Goal: Task Accomplishment & Management: Complete application form

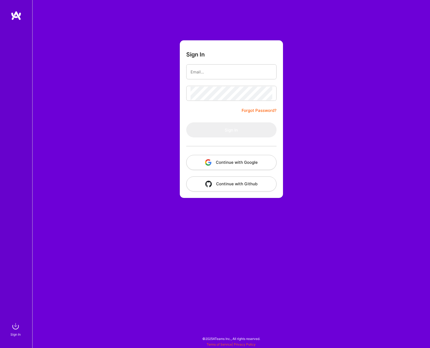
click at [20, 16] on img at bounding box center [16, 16] width 11 height 10
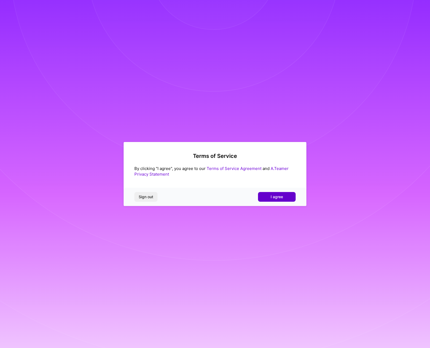
click at [262, 198] on button "I agree" at bounding box center [277, 197] width 38 height 10
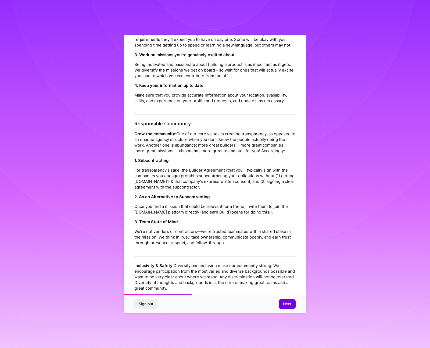
scroll to position [179, 0]
click at [291, 306] on button "Next" at bounding box center [287, 304] width 17 height 10
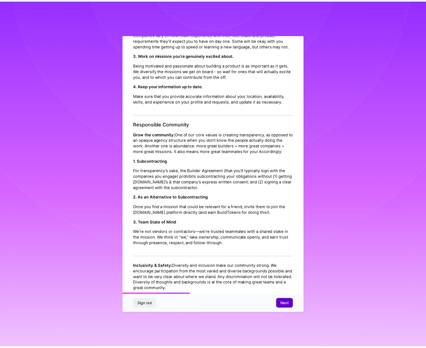
scroll to position [0, 0]
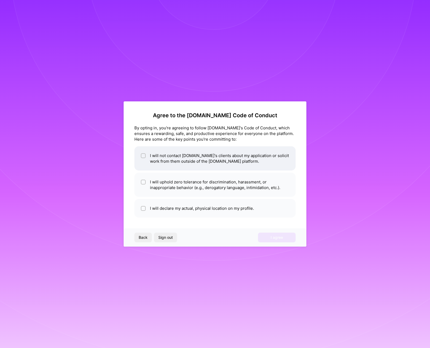
click at [144, 156] on input "checkbox" at bounding box center [144, 156] width 4 height 4
checkbox input "true"
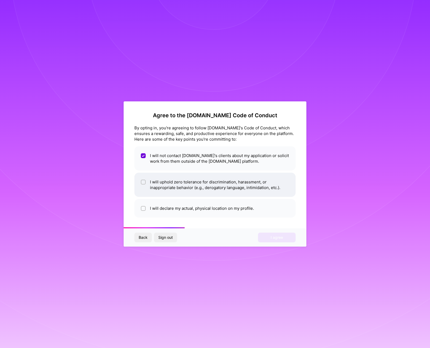
click at [139, 189] on li "I will uphold zero tolerance for discrimination, harassment, or inappropriate b…" at bounding box center [214, 184] width 161 height 24
checkbox input "true"
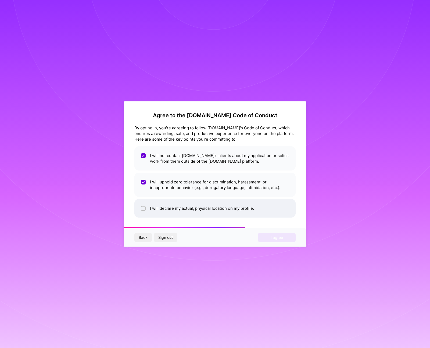
click at [147, 206] on li "I will declare my actual, physical location on my profile." at bounding box center [214, 208] width 161 height 19
checkbox input "true"
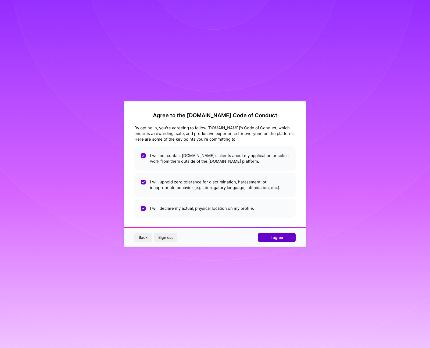
click at [270, 237] on button "I agree" at bounding box center [277, 237] width 38 height 10
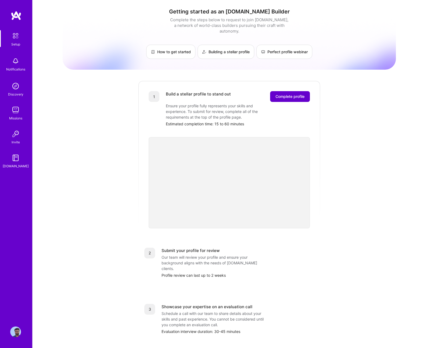
click at [286, 93] on button "Complete profile" at bounding box center [290, 96] width 40 height 11
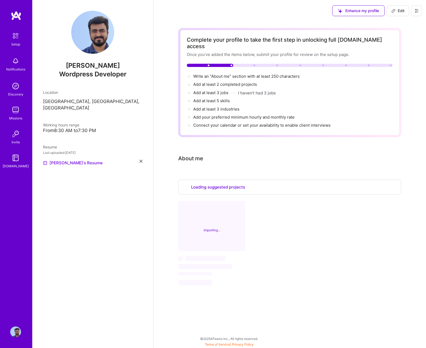
select select "US"
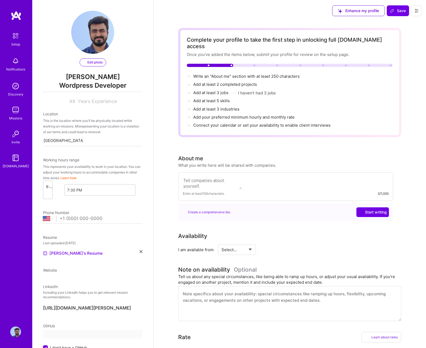
select select "US"
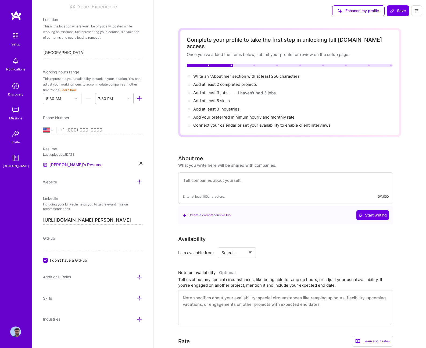
scroll to position [94, 0]
click at [84, 241] on div "GitHub" at bounding box center [92, 239] width 99 height 6
click at [78, 262] on span "I don't have a GitHub" at bounding box center [68, 261] width 37 height 6
click at [48, 262] on input "I don't have a GitHub" at bounding box center [46, 260] width 5 height 5
click at [63, 265] on span "I don't have a GitHub" at bounding box center [68, 266] width 37 height 6
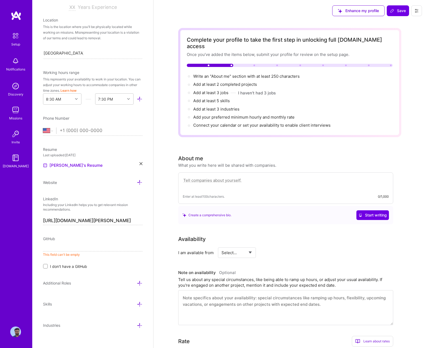
click at [48, 265] on input "I don't have a GitHub" at bounding box center [46, 266] width 4 height 4
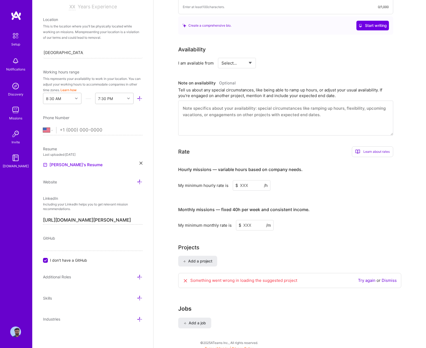
scroll to position [0, 0]
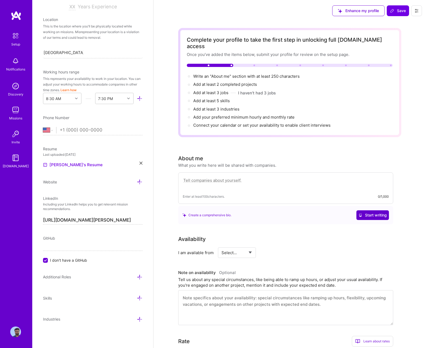
click at [360, 213] on icon at bounding box center [360, 215] width 4 height 4
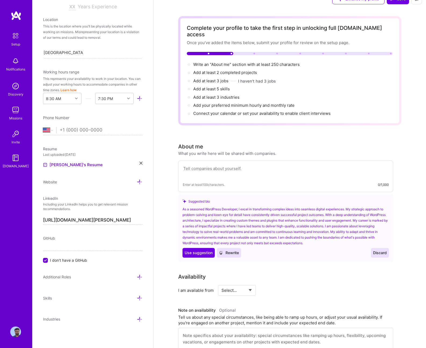
scroll to position [12, 0]
click at [212, 250] on span "Use suggestion" at bounding box center [199, 252] width 28 height 5
type textarea "As a seasoned WordPress Developer, I excel in transforming complex ideas into s…"
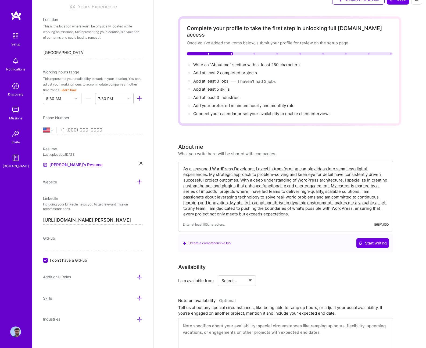
click at [304, 211] on div "As a seasoned WordPress Developer, I excel in transforming complex ideas into s…" at bounding box center [285, 196] width 215 height 71
click at [307, 208] on textarea "As a seasoned WordPress Developer, I excel in transforming complex ideas into s…" at bounding box center [286, 191] width 206 height 52
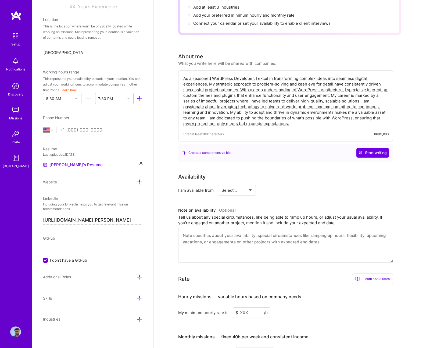
click at [250, 183] on select "Select... Right Now Future Date Not Available" at bounding box center [236, 190] width 31 height 14
click at [221, 183] on select "Select... Right Now Future Date Not Available" at bounding box center [236, 190] width 31 height 14
click at [245, 188] on select "Select... Right Now Future Date Not Available" at bounding box center [236, 190] width 31 height 14
select select "Right Now"
click at [221, 183] on select "Select... Right Now Future Date Not Available" at bounding box center [236, 190] width 31 height 14
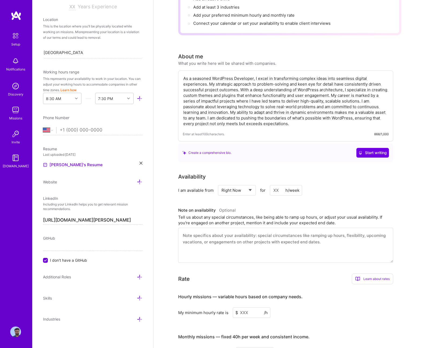
click at [232, 228] on textarea at bounding box center [285, 245] width 215 height 35
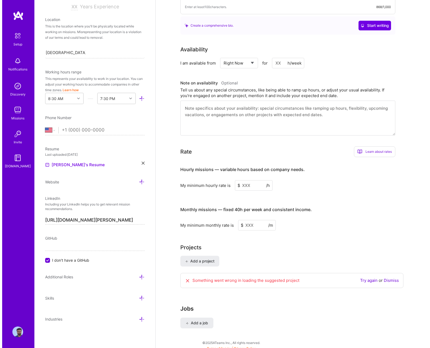
scroll to position [224, 0]
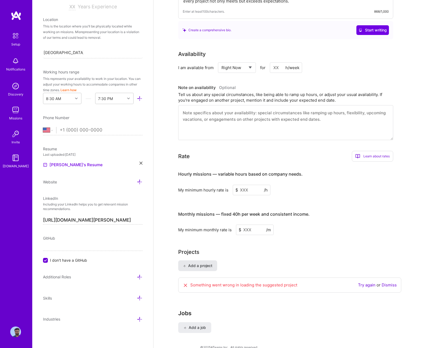
click at [210, 263] on span "Add a project" at bounding box center [197, 265] width 29 height 5
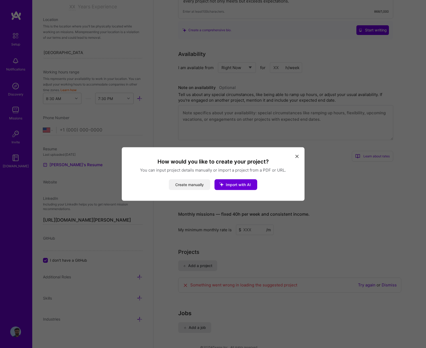
click at [199, 185] on button "Create manually" at bounding box center [189, 184] width 41 height 11
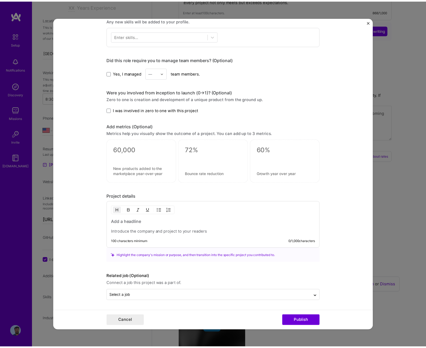
scroll to position [0, 0]
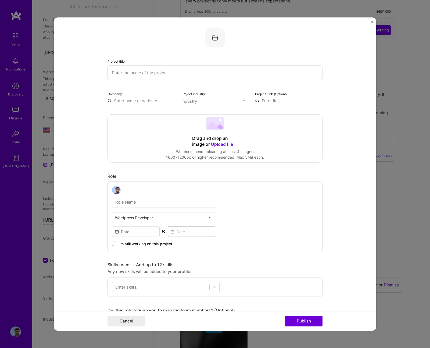
click at [371, 21] on img "Close" at bounding box center [371, 22] width 3 height 3
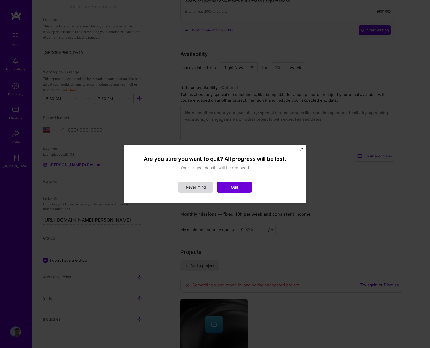
click at [209, 190] on button "Never mind" at bounding box center [195, 187] width 35 height 11
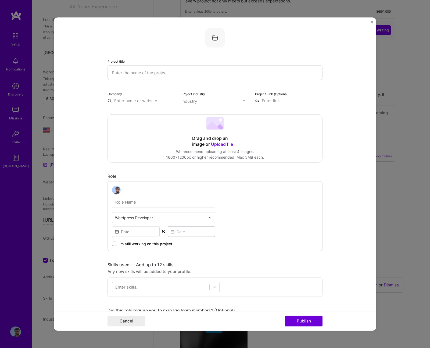
click at [171, 214] on div at bounding box center [160, 217] width 91 height 7
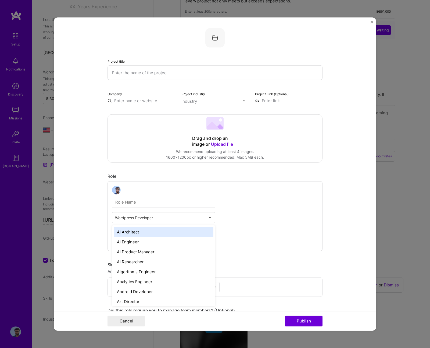
click at [189, 219] on input "text" at bounding box center [160, 218] width 91 height 6
click at [243, 217] on div "option AI Architect focused, 1 of 70. 69 results available. Use Up and Down to …" at bounding box center [214, 216] width 215 height 70
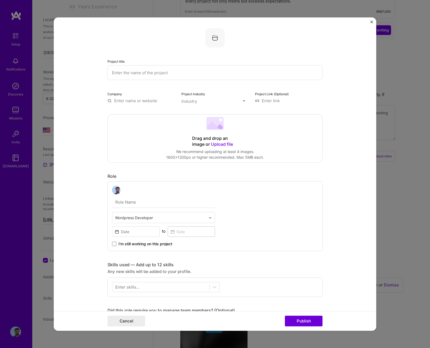
click at [370, 21] on img "Close" at bounding box center [371, 22] width 3 height 3
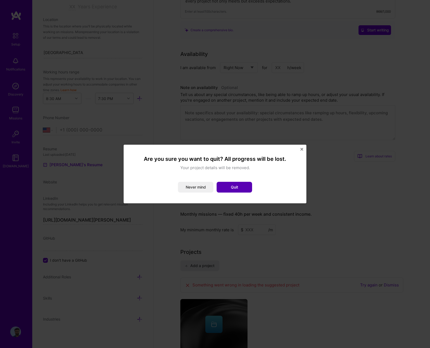
click at [224, 182] on button "Quit" at bounding box center [234, 187] width 35 height 11
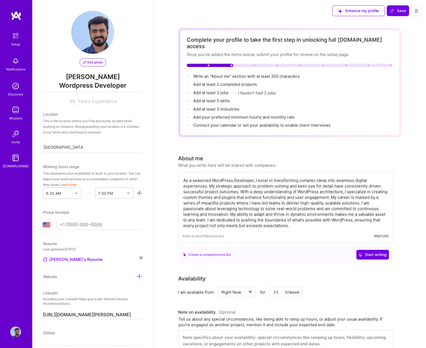
click at [20, 19] on img at bounding box center [16, 16] width 11 height 10
click at [13, 39] on img at bounding box center [15, 35] width 11 height 11
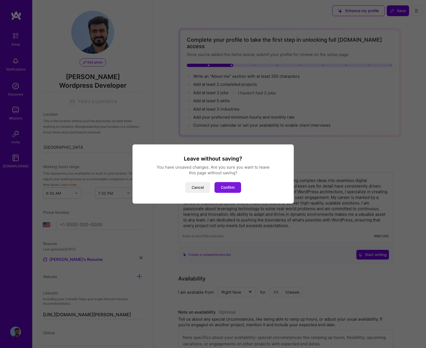
click at [230, 189] on button "Confirm" at bounding box center [227, 187] width 27 height 11
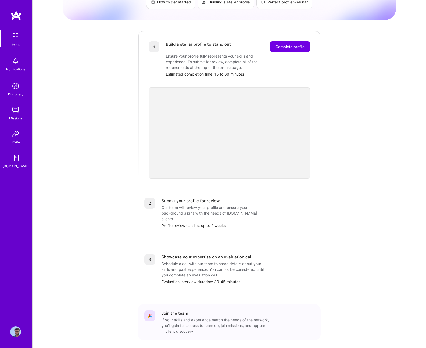
scroll to position [61, 0]
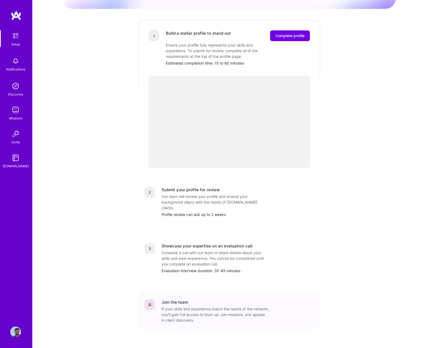
click at [15, 118] on div "Missions" at bounding box center [15, 118] width 13 height 6
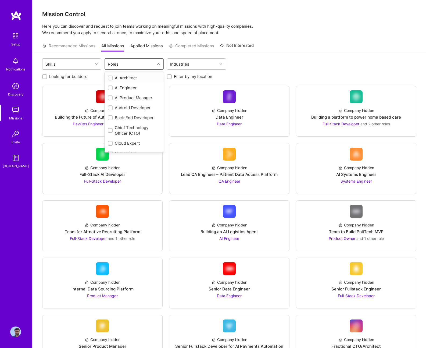
click at [112, 66] on div "Roles" at bounding box center [112, 64] width 13 height 8
type input "f"
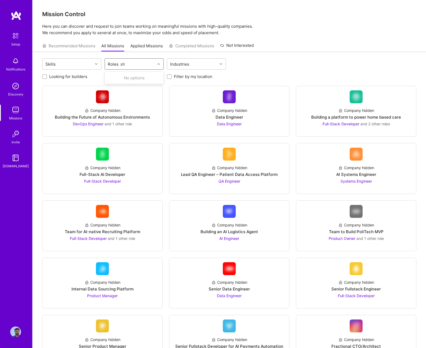
type input "s"
type input "bac"
click at [138, 70] on div "Skills option , deselected. option Back-End Developer focused, 5 of 32. 1 resul…" at bounding box center [229, 64] width 374 height 13
click at [137, 69] on div "Roles" at bounding box center [130, 64] width 50 height 11
type input "bac"
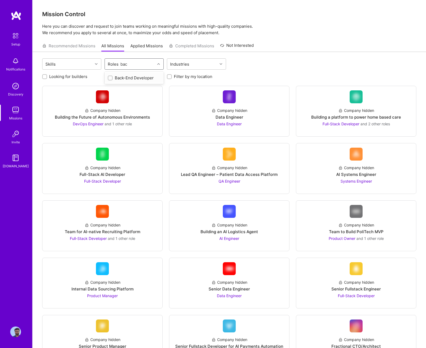
click at [133, 80] on div "Back-End Developer" at bounding box center [134, 78] width 53 height 6
checkbox input "true"
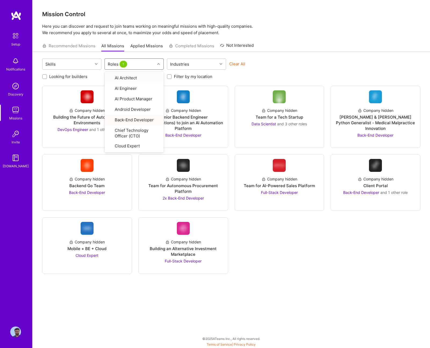
click at [323, 67] on div "Skills option Back-End Developer, selected. option AI Architect focused, 1 of 3…" at bounding box center [231, 64] width 378 height 13
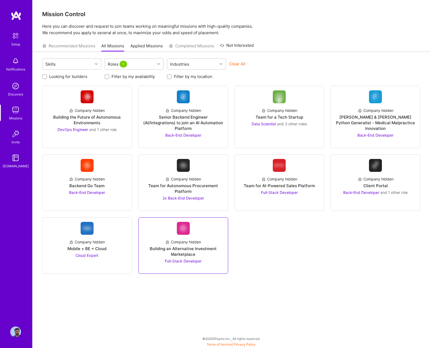
click at [174, 262] on span "Full-Stack Developer" at bounding box center [183, 260] width 37 height 5
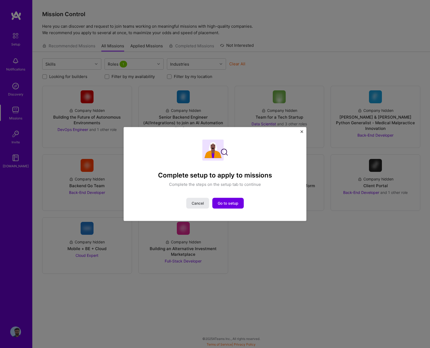
click at [196, 202] on span "Cancel" at bounding box center [198, 202] width 12 height 5
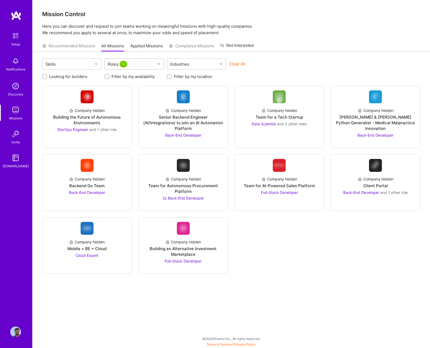
click at [146, 64] on div "Roles 1" at bounding box center [130, 64] width 50 height 11
type input "fron"
click at [141, 73] on div "Front-End Developer" at bounding box center [133, 78] width 59 height 10
checkbox input "true"
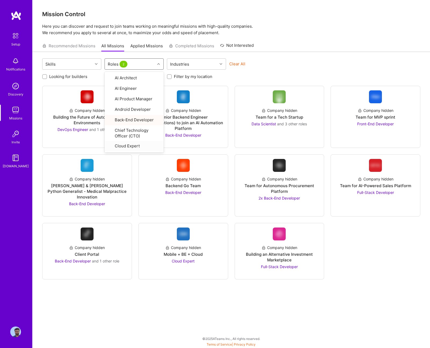
click at [134, 320] on div "Skills option Front-End Developer, selected. option Cloud Expert focused, 7 of …" at bounding box center [231, 191] width 397 height 278
